Goal: Check status

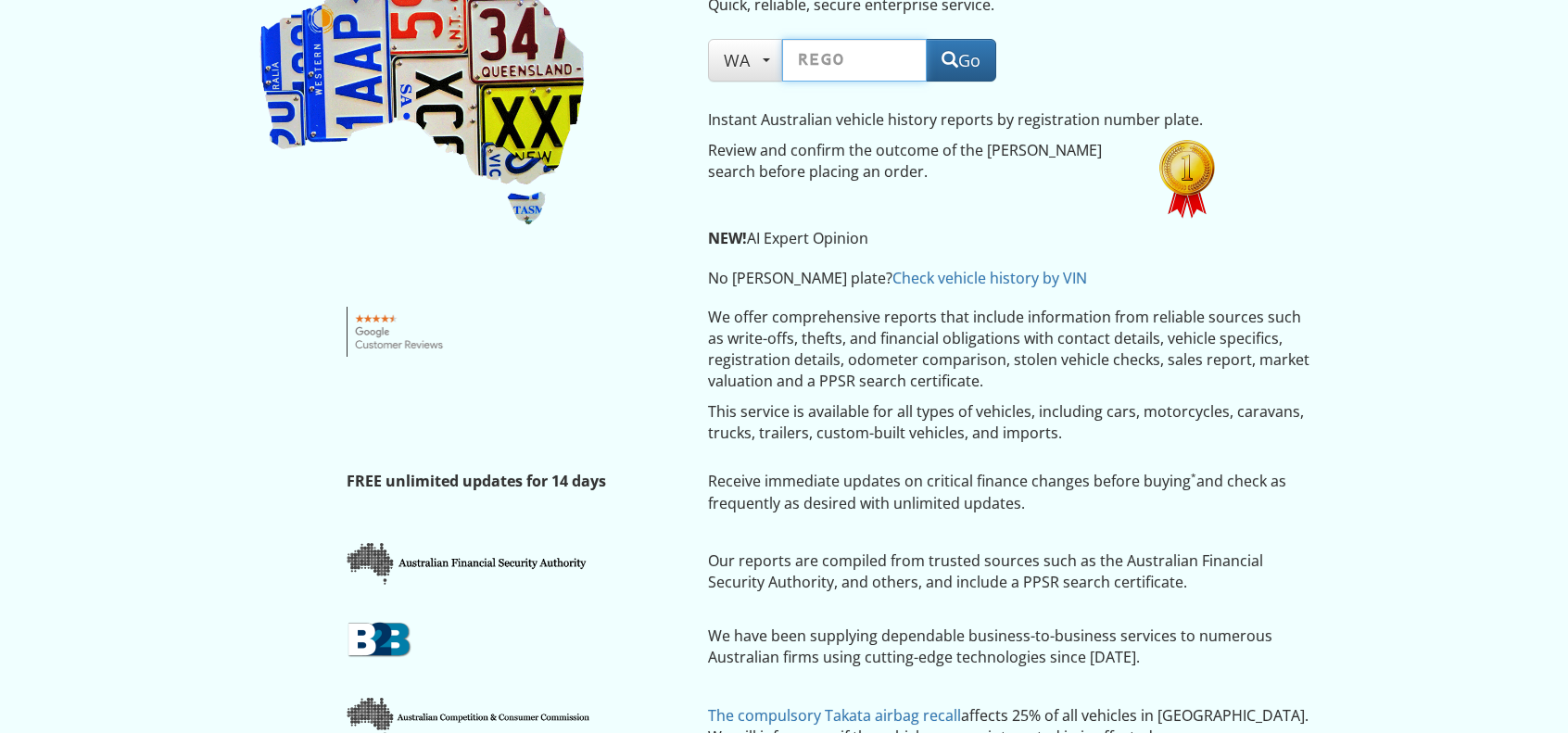
scroll to position [186, 0]
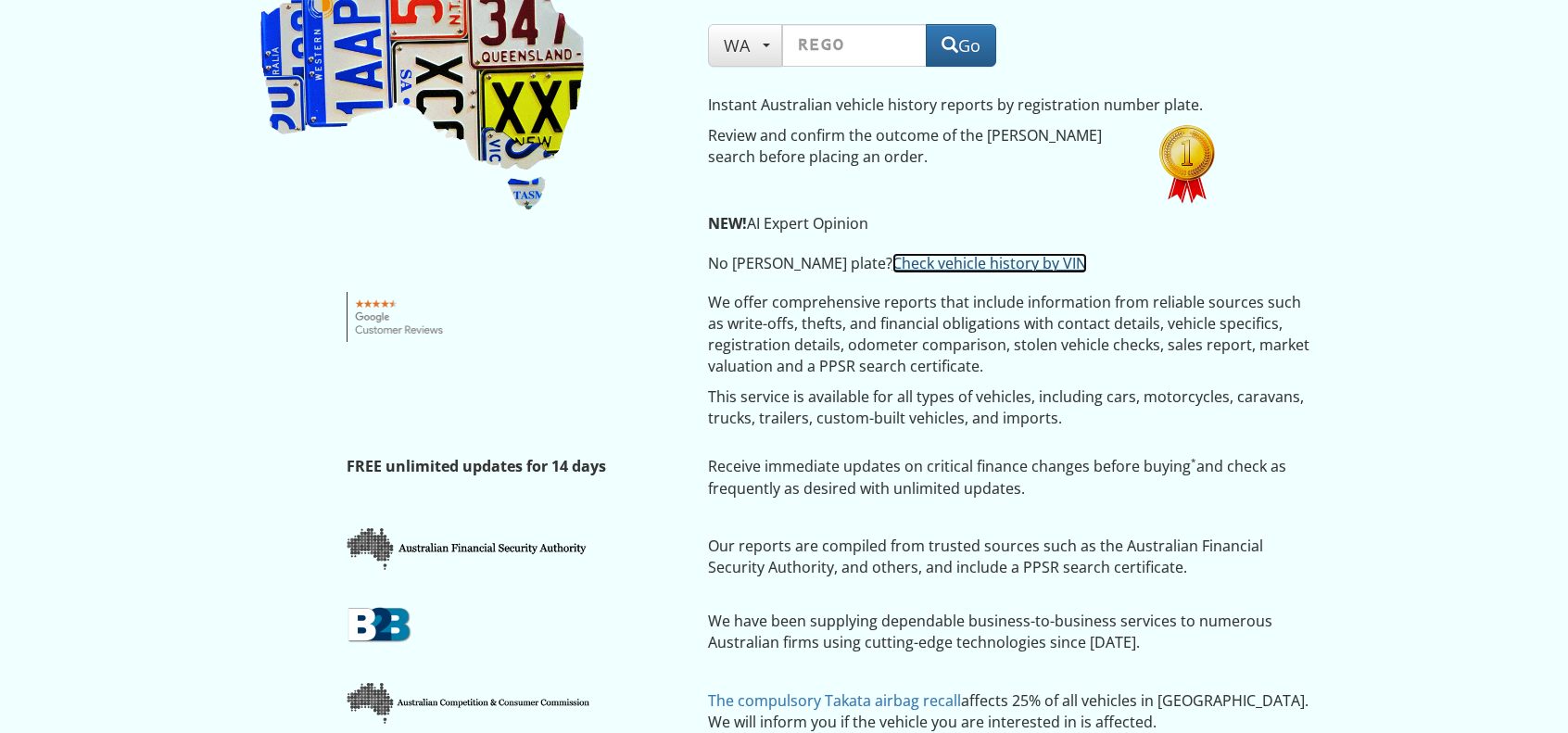
click at [892, 253] on link "Check vehicle history by VIN" at bounding box center [989, 263] width 194 height 21
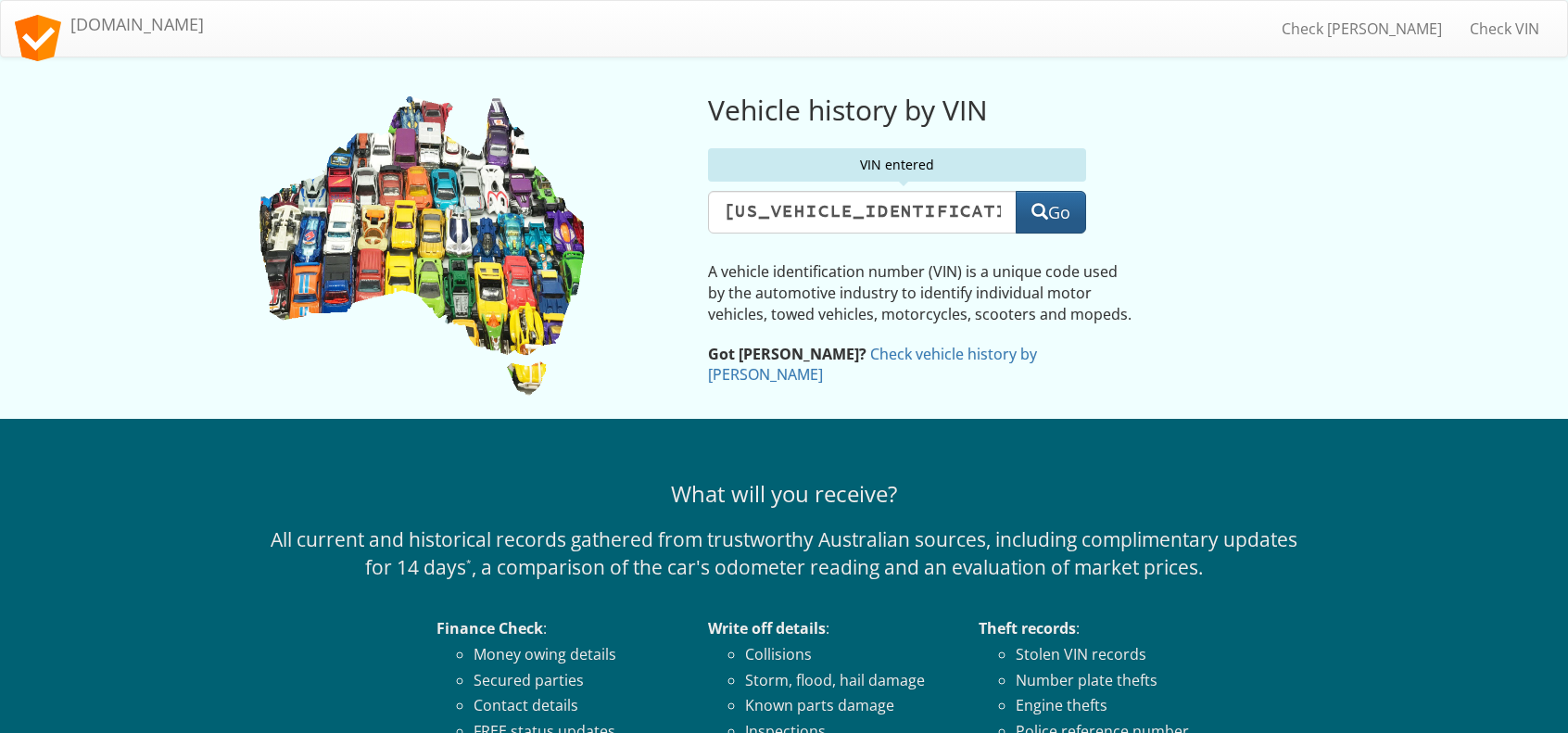
type input "[US_VEHICLE_IDENTIFICATION_NUMBER]"
click at [1058, 217] on button "Go" at bounding box center [1050, 211] width 71 height 42
